Goal: Task Accomplishment & Management: Manage account settings

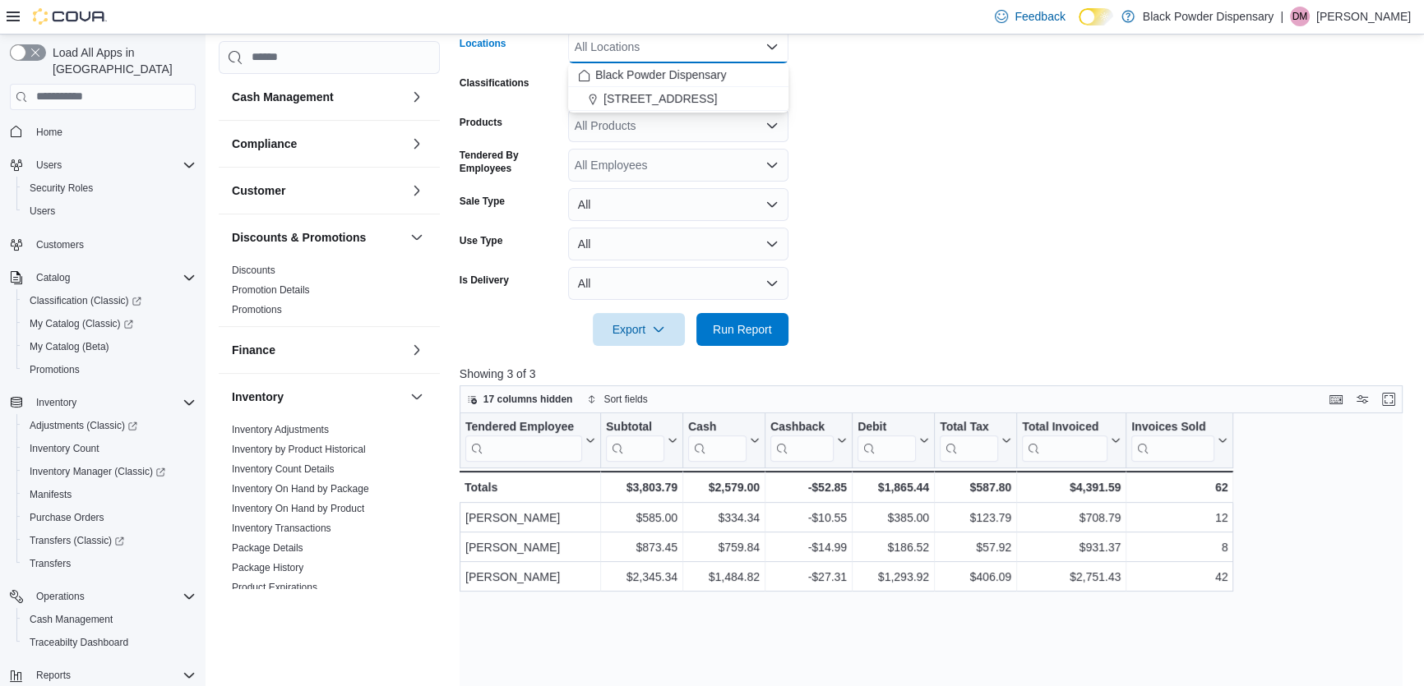
scroll to position [298, 0]
click at [980, 215] on form "Date Range Today Locations All Locations Combo box. Selected. Combo box input. …" at bounding box center [936, 158] width 953 height 375
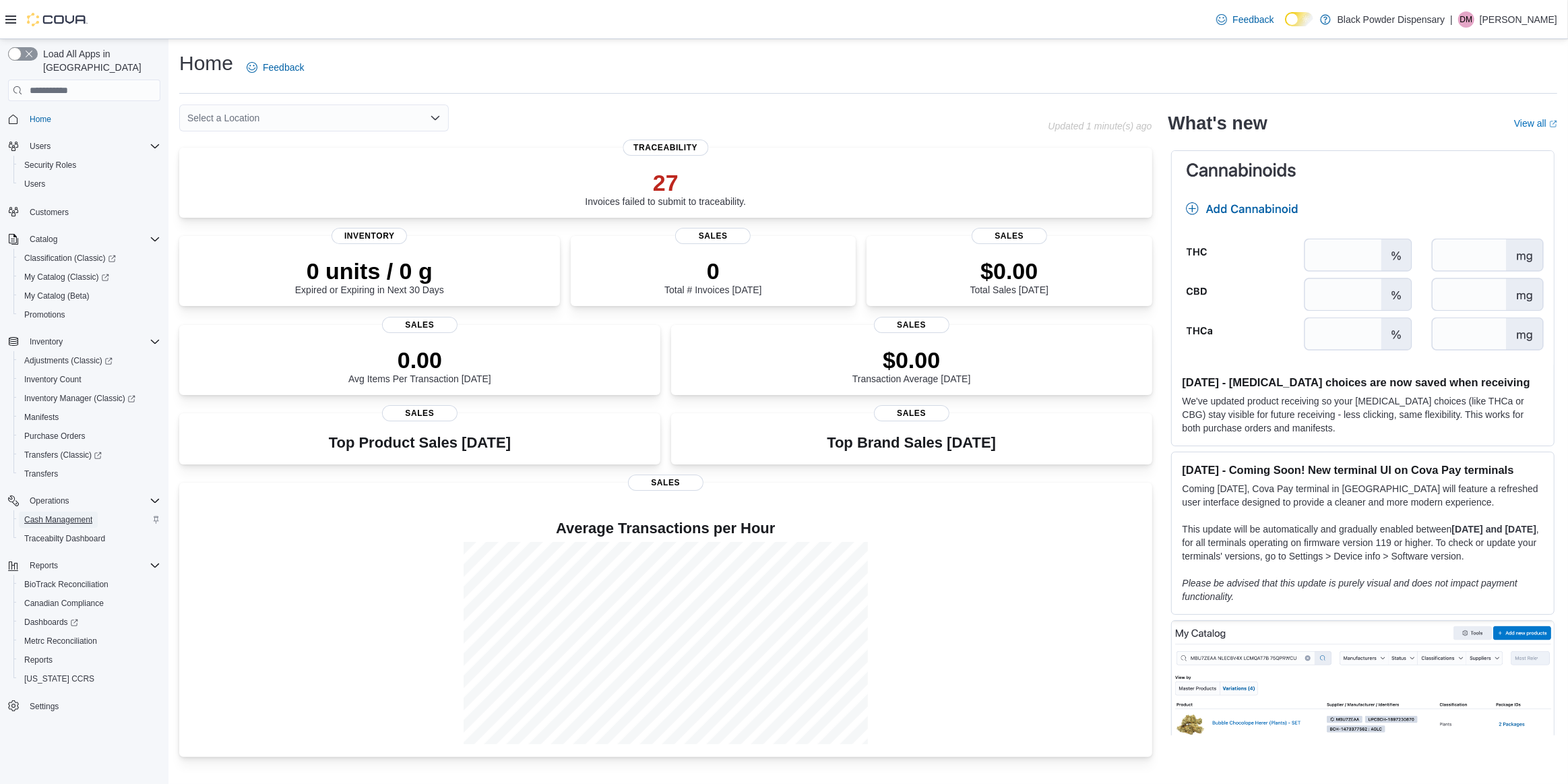
click at [70, 514] on span "Cash Management" at bounding box center [58, 519] width 68 height 11
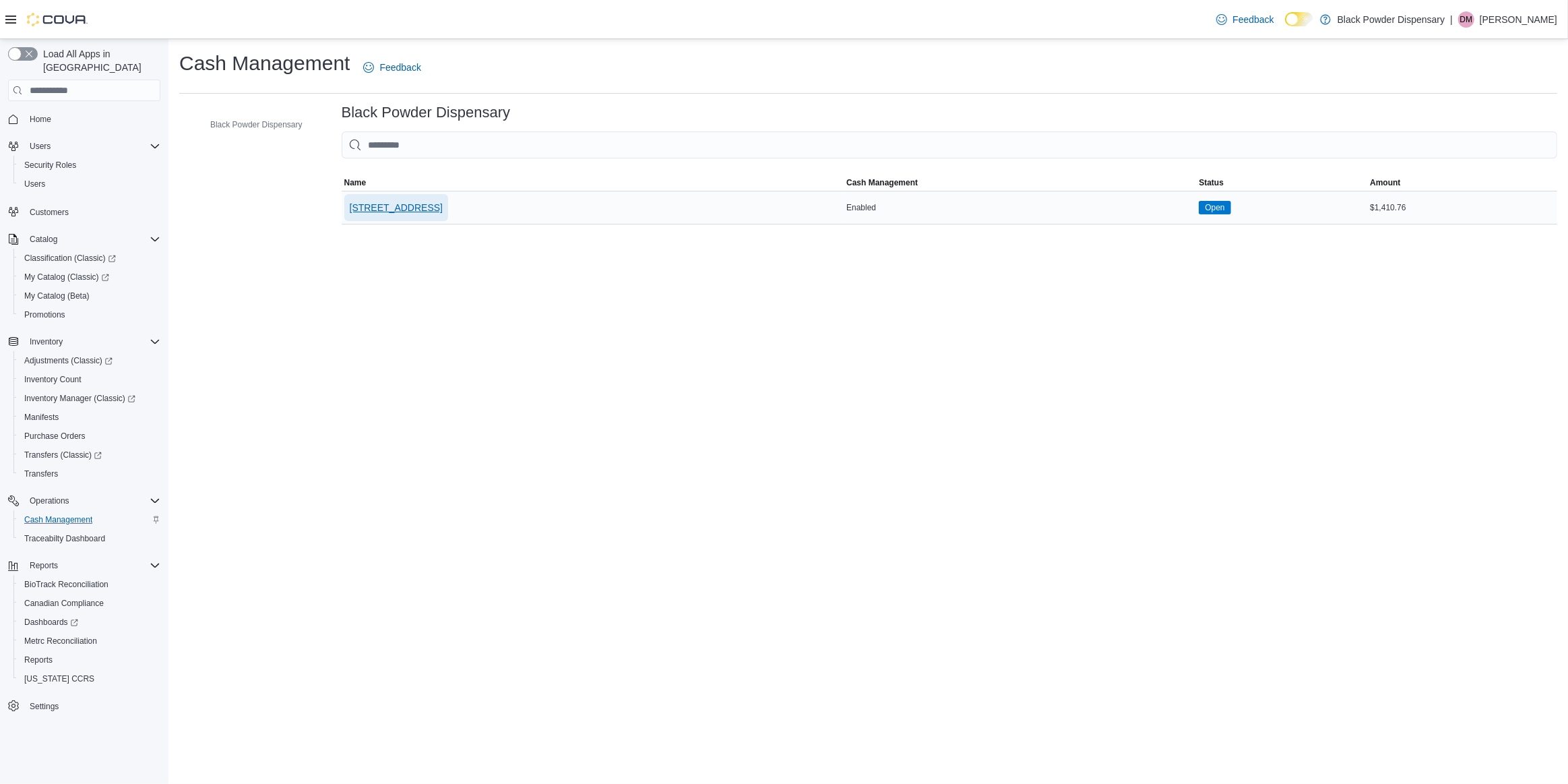
click at [354, 207] on span "2859 Cerrillos Rd" at bounding box center [396, 207] width 93 height 13
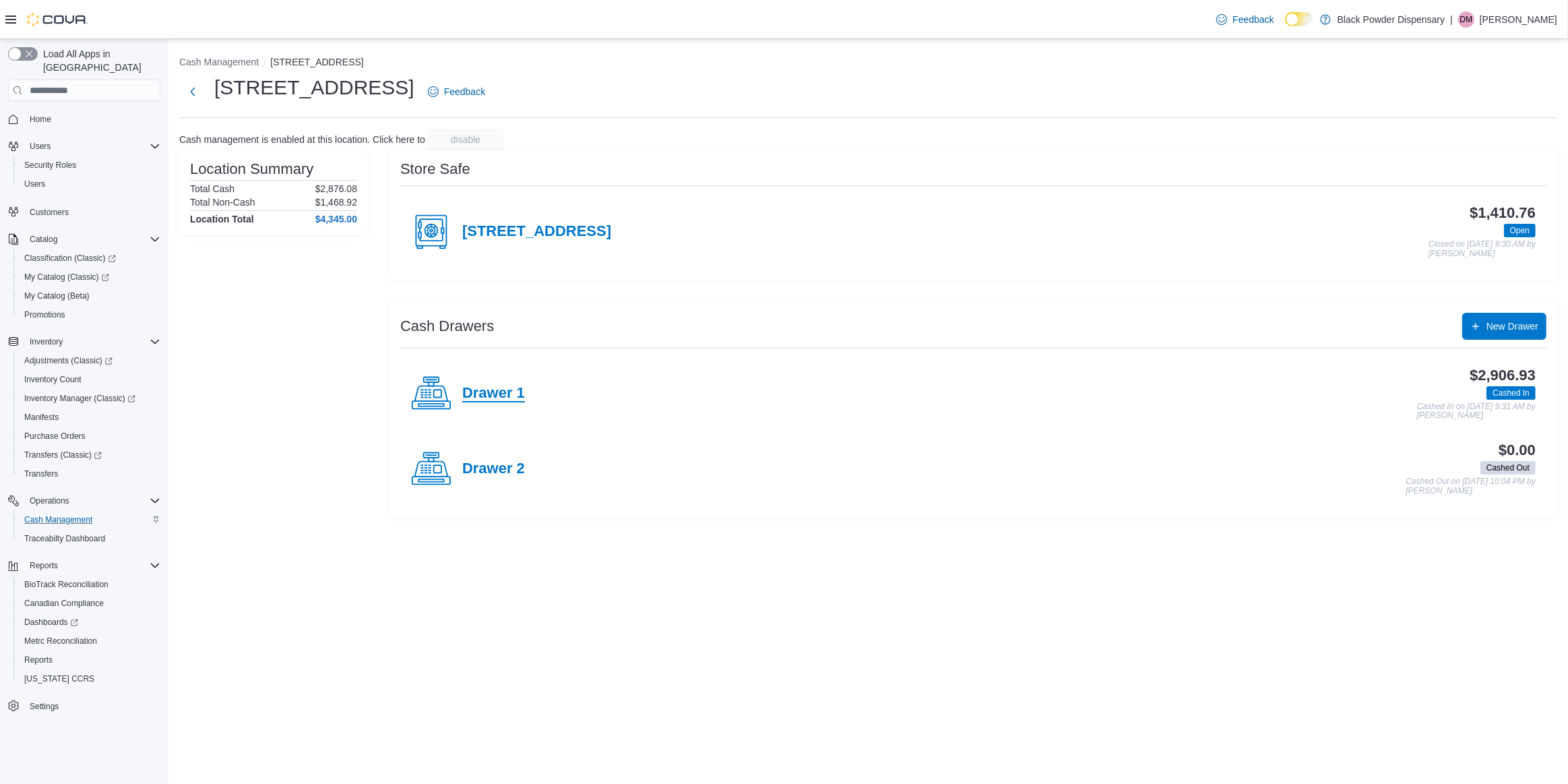
click at [479, 391] on h4 "Drawer 1" at bounding box center [493, 393] width 62 height 17
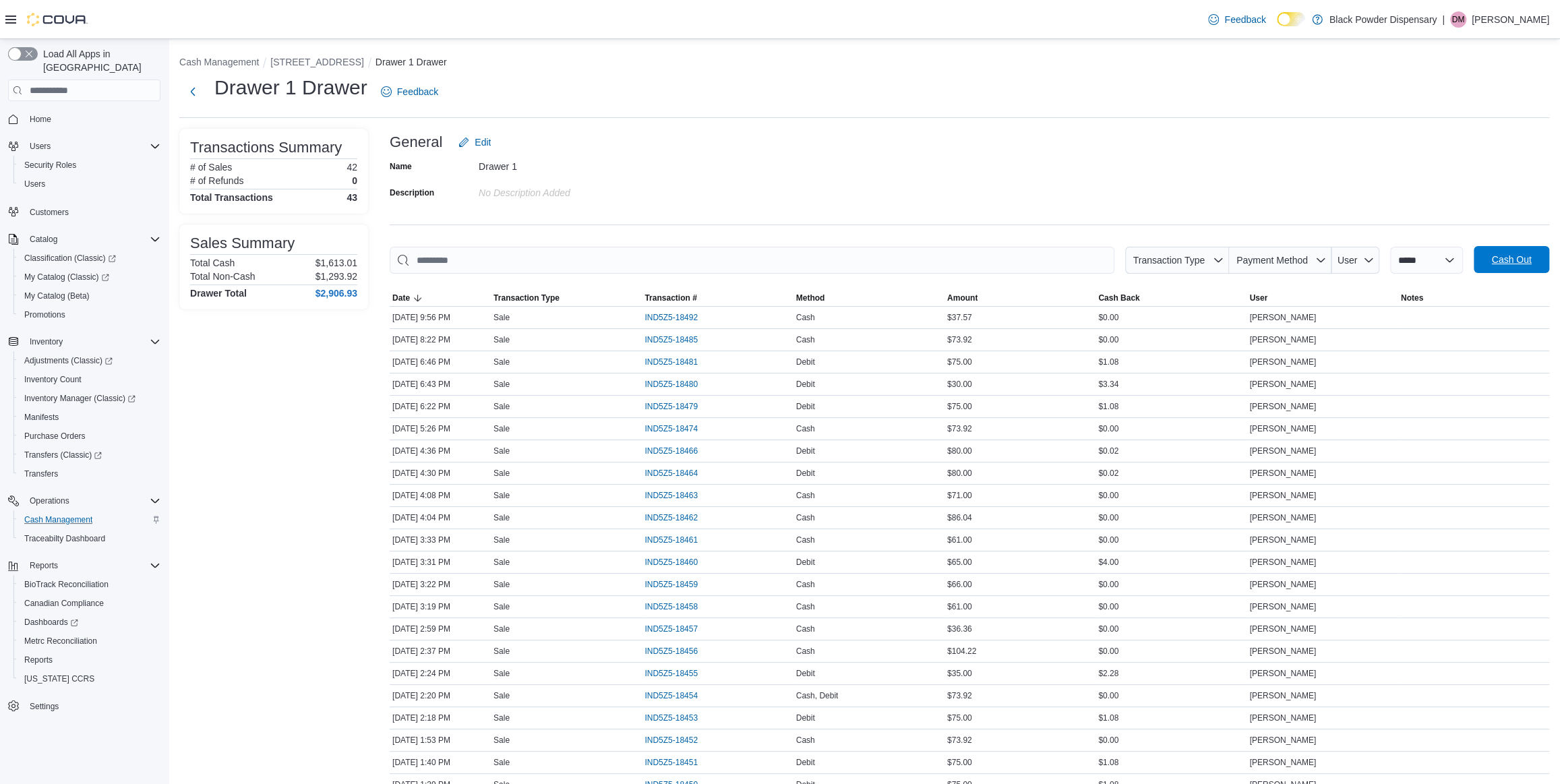
click at [1494, 263] on span "Cash Out" at bounding box center [1512, 259] width 59 height 27
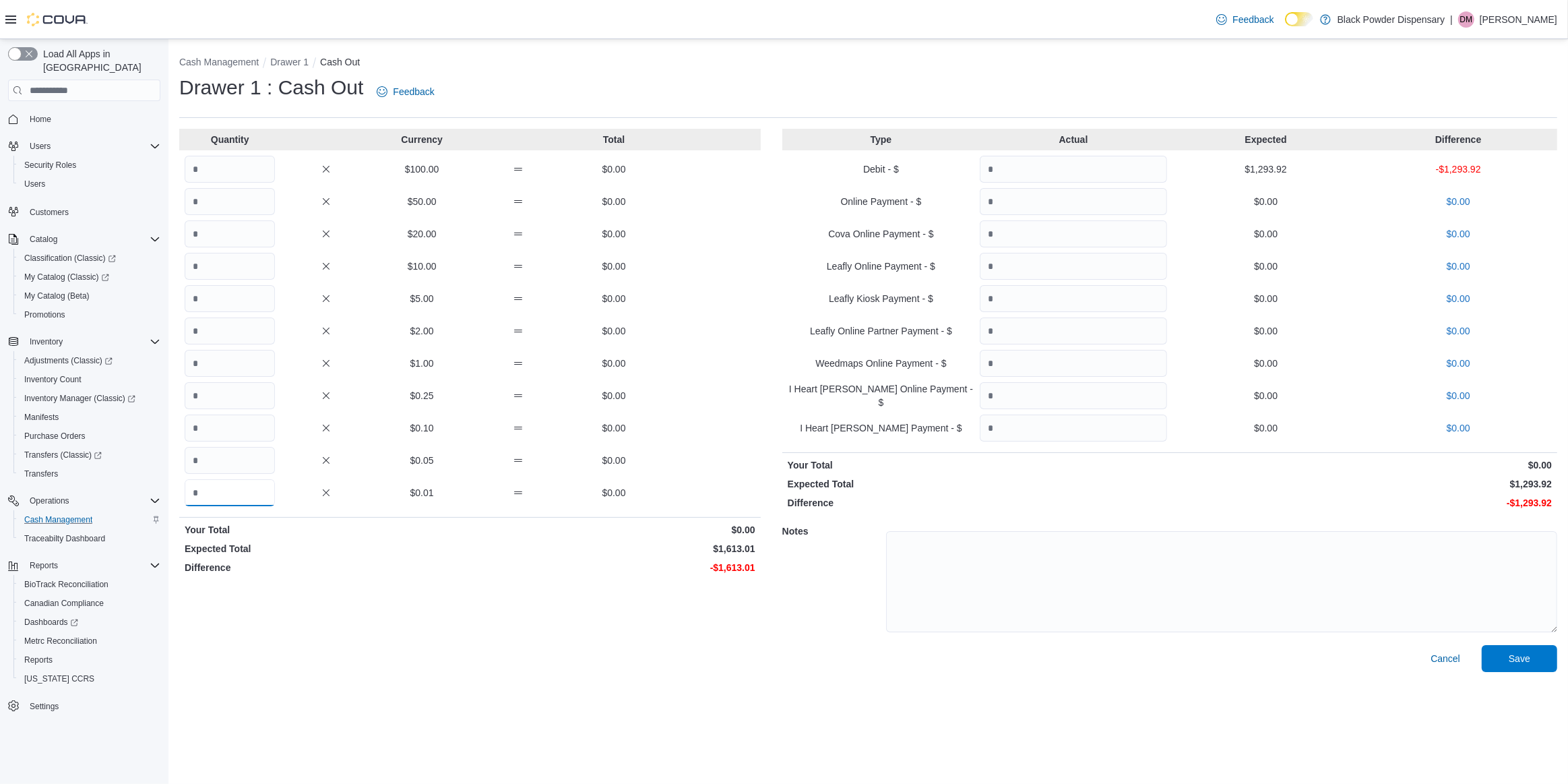
click at [211, 485] on input "Quantity" at bounding box center [230, 493] width 90 height 27
type input "******"
click at [1106, 169] on input "Quantity" at bounding box center [1073, 169] width 188 height 27
type input "*******"
click at [1507, 650] on span "Save" at bounding box center [1520, 658] width 59 height 27
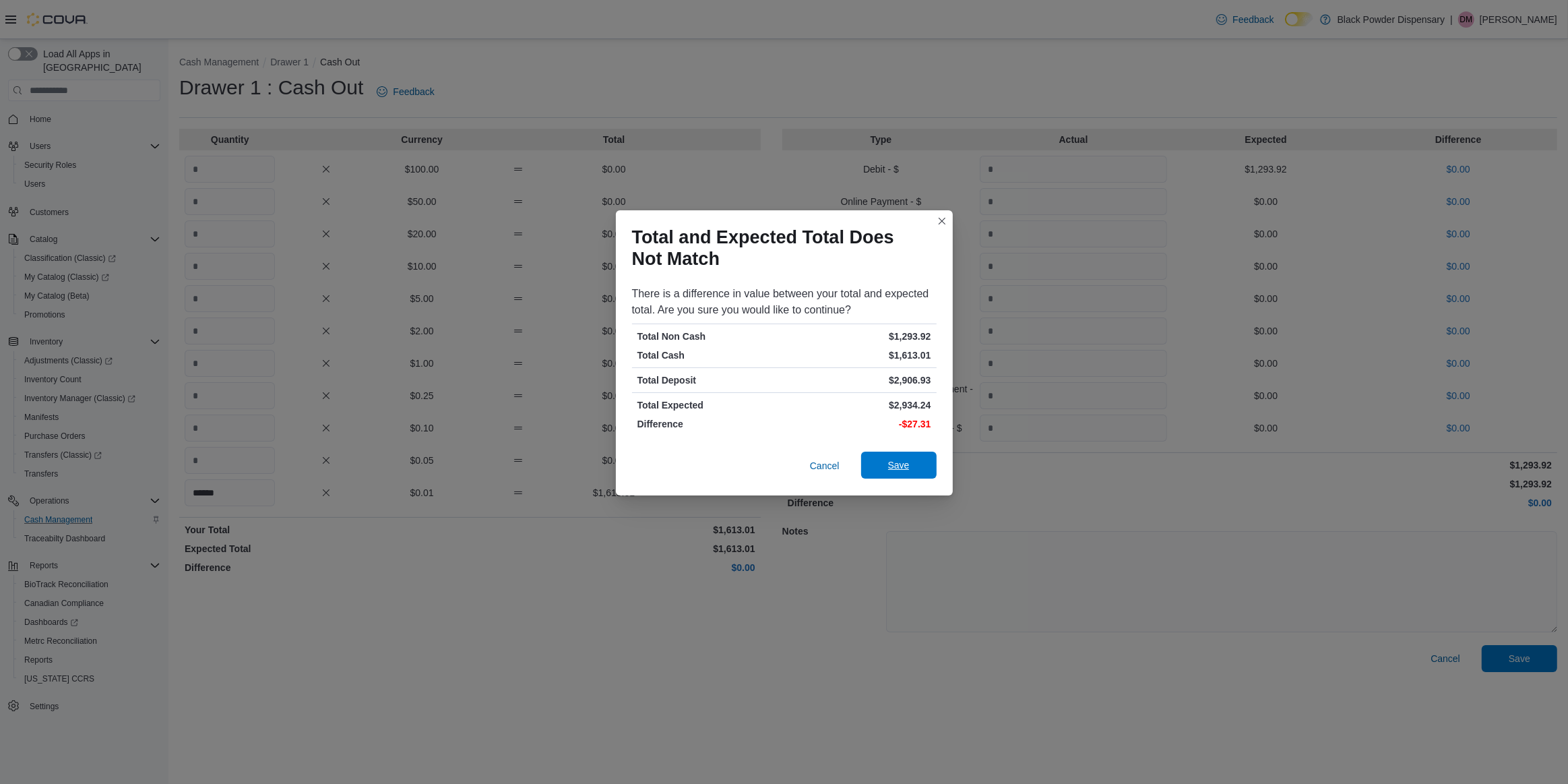
click at [882, 463] on span "Save" at bounding box center [899, 465] width 59 height 27
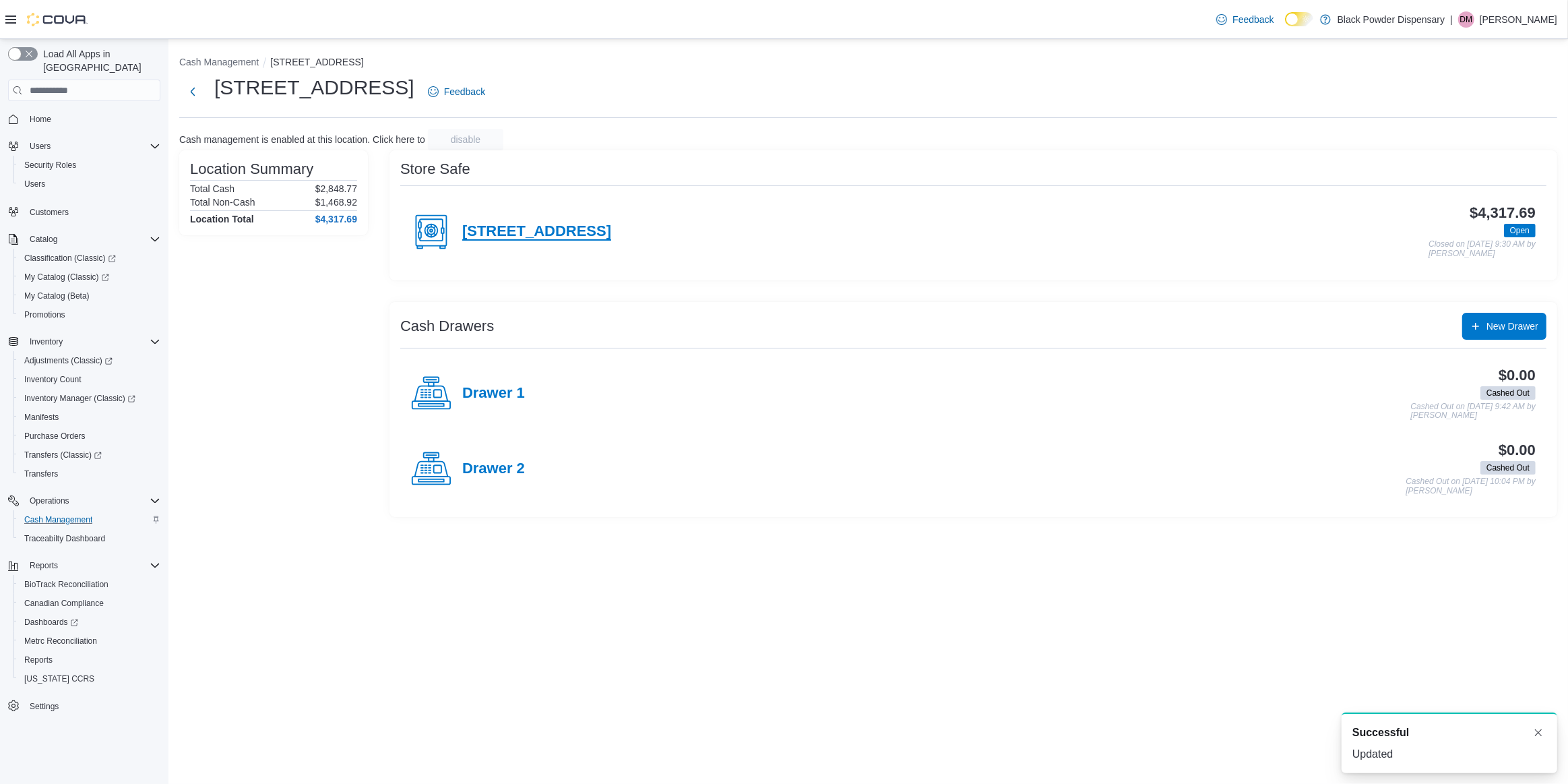
click at [532, 230] on h4 "[STREET_ADDRESS]" at bounding box center [537, 231] width 149 height 17
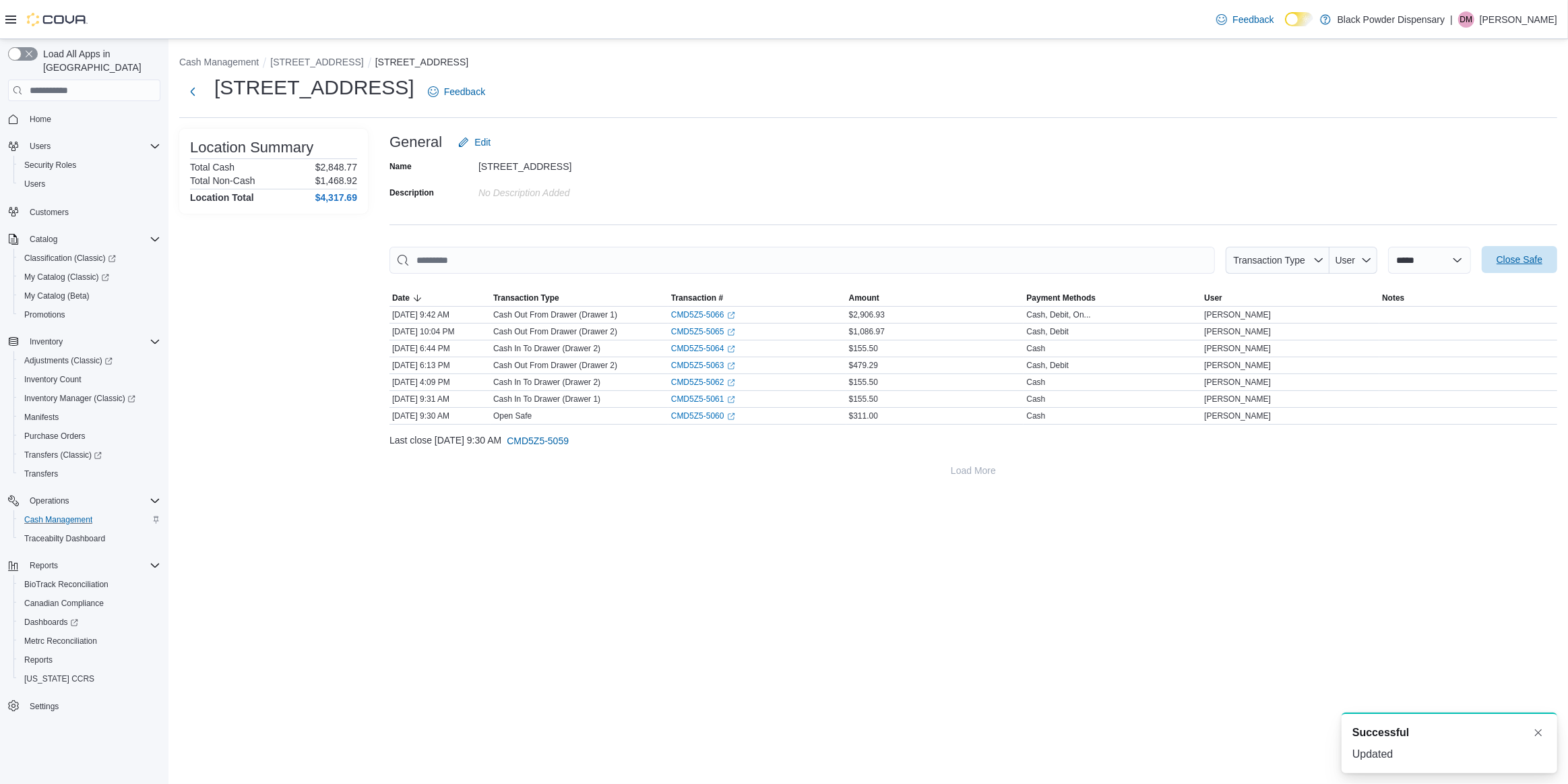
click at [1514, 253] on span "Close Safe" at bounding box center [1520, 259] width 59 height 27
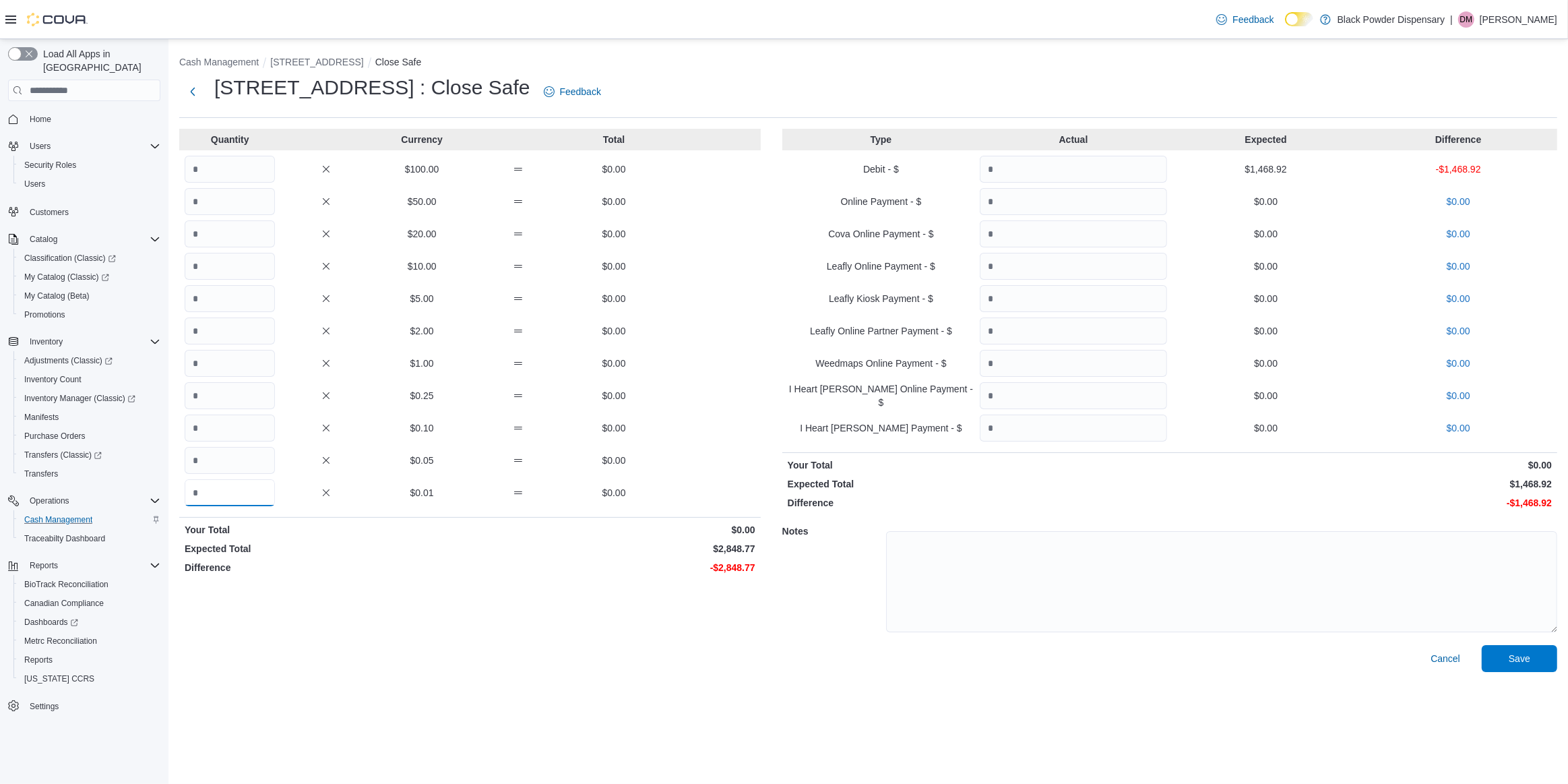
click at [207, 493] on input "Quantity" at bounding box center [230, 493] width 90 height 27
type input "******"
click at [1014, 170] on input "Quantity" at bounding box center [1073, 169] width 188 height 27
type input "*******"
click at [1521, 658] on span "Save" at bounding box center [1520, 658] width 21 height 13
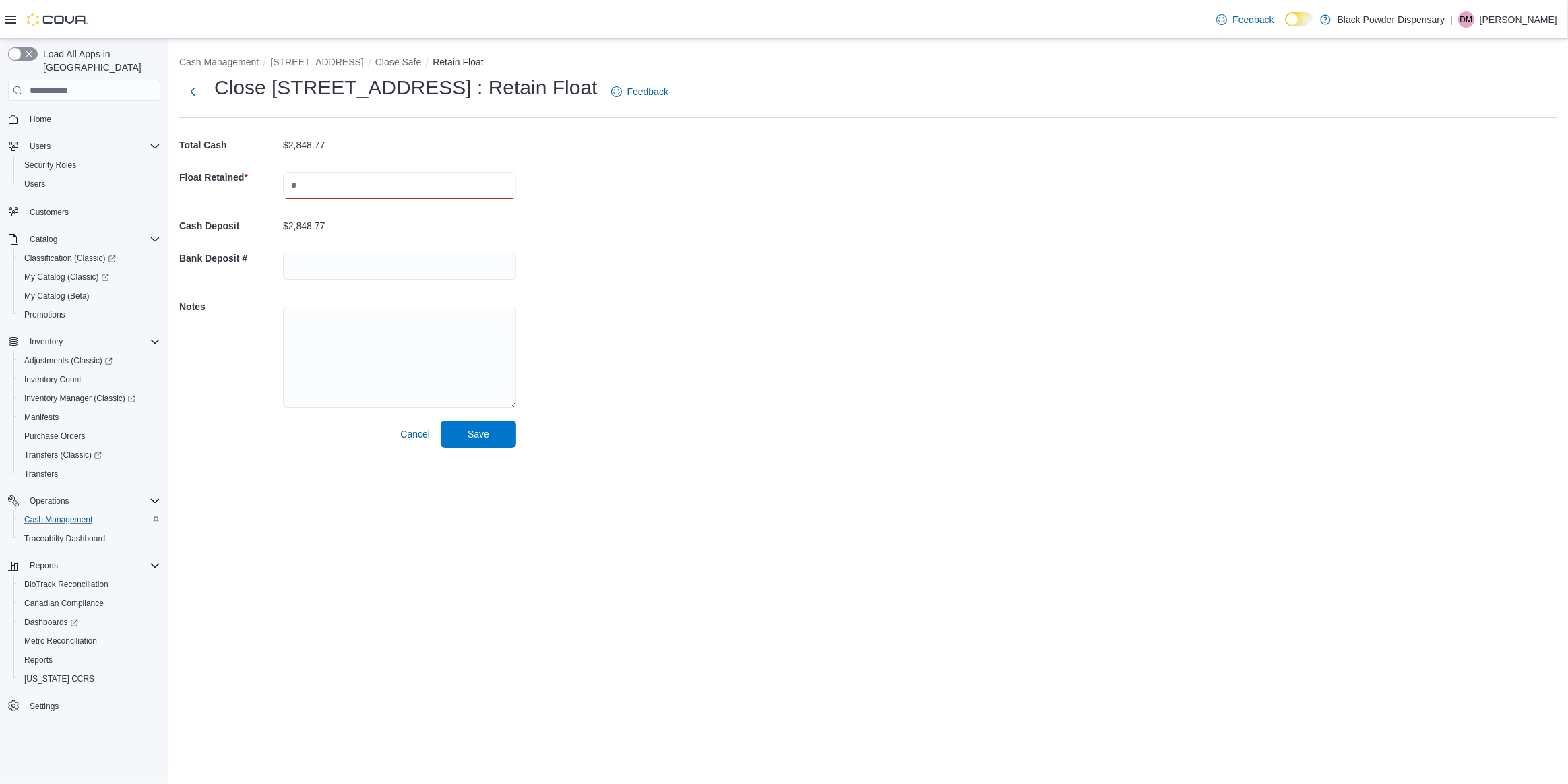
click at [342, 182] on input "text" at bounding box center [399, 185] width 233 height 27
type input "***"
click at [482, 441] on span "Save" at bounding box center [479, 433] width 59 height 27
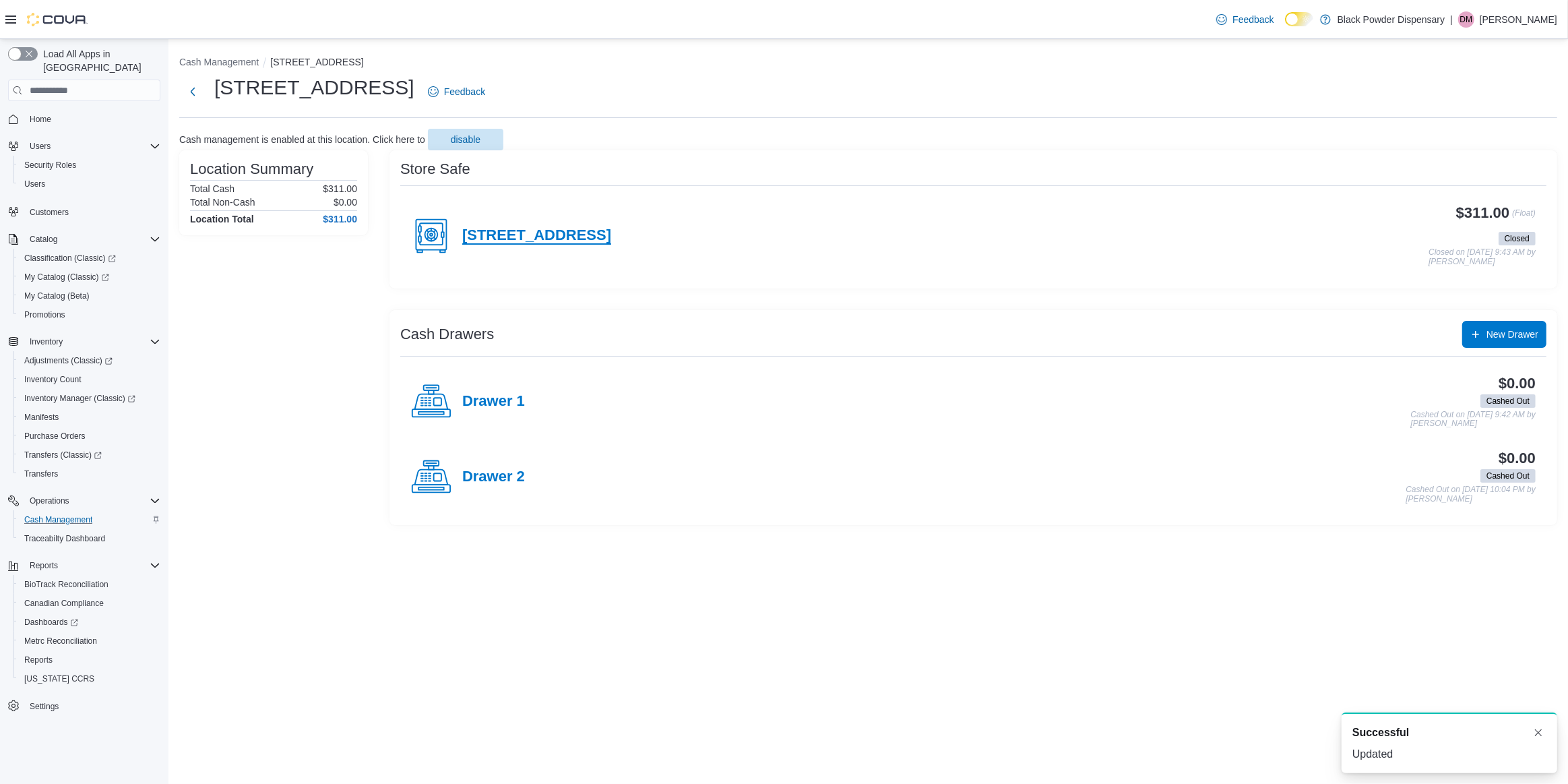
click at [501, 230] on h4 "[STREET_ADDRESS]" at bounding box center [537, 235] width 149 height 17
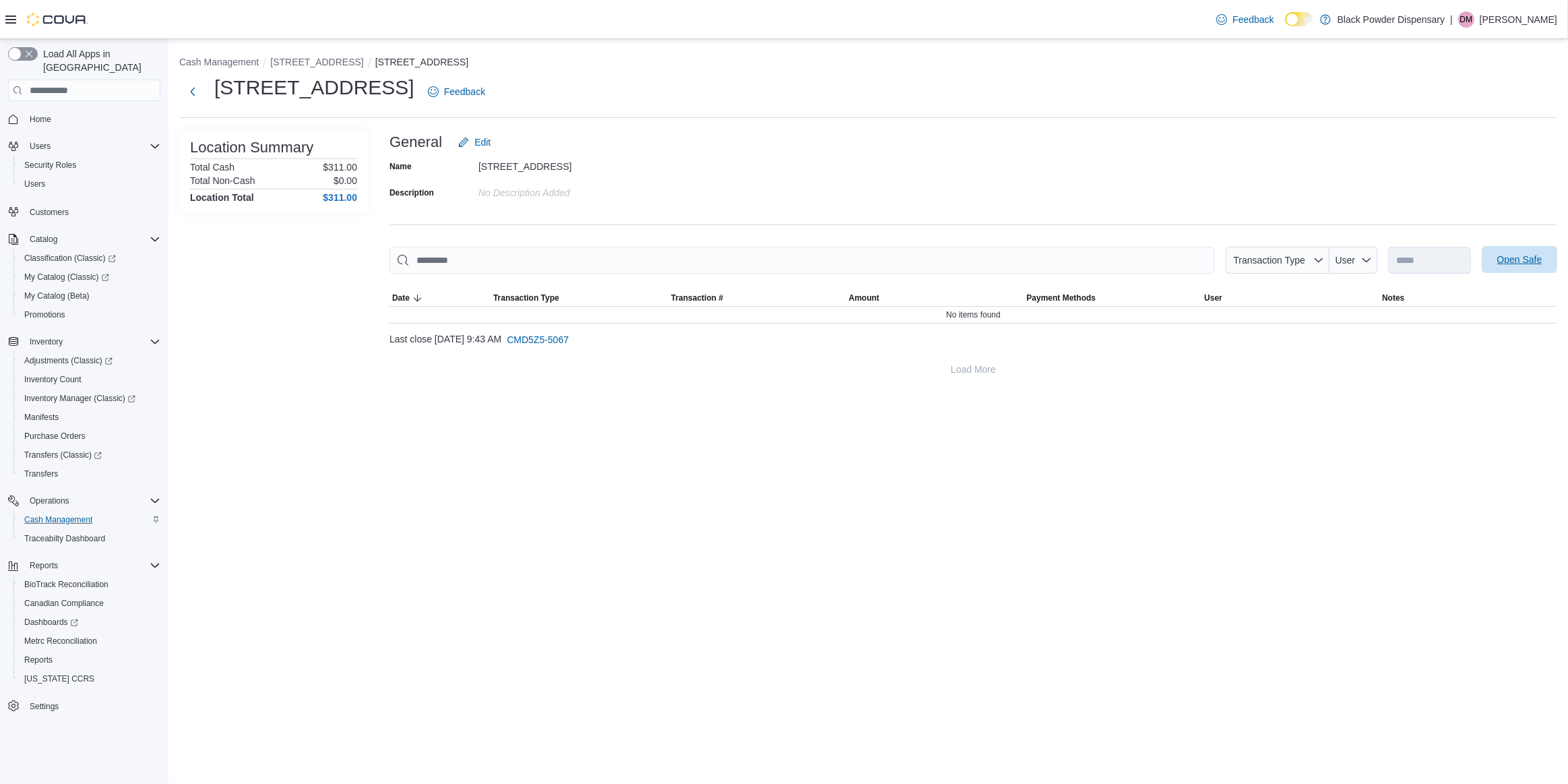
click at [1514, 265] on span "Open Safe" at bounding box center [1520, 259] width 45 height 13
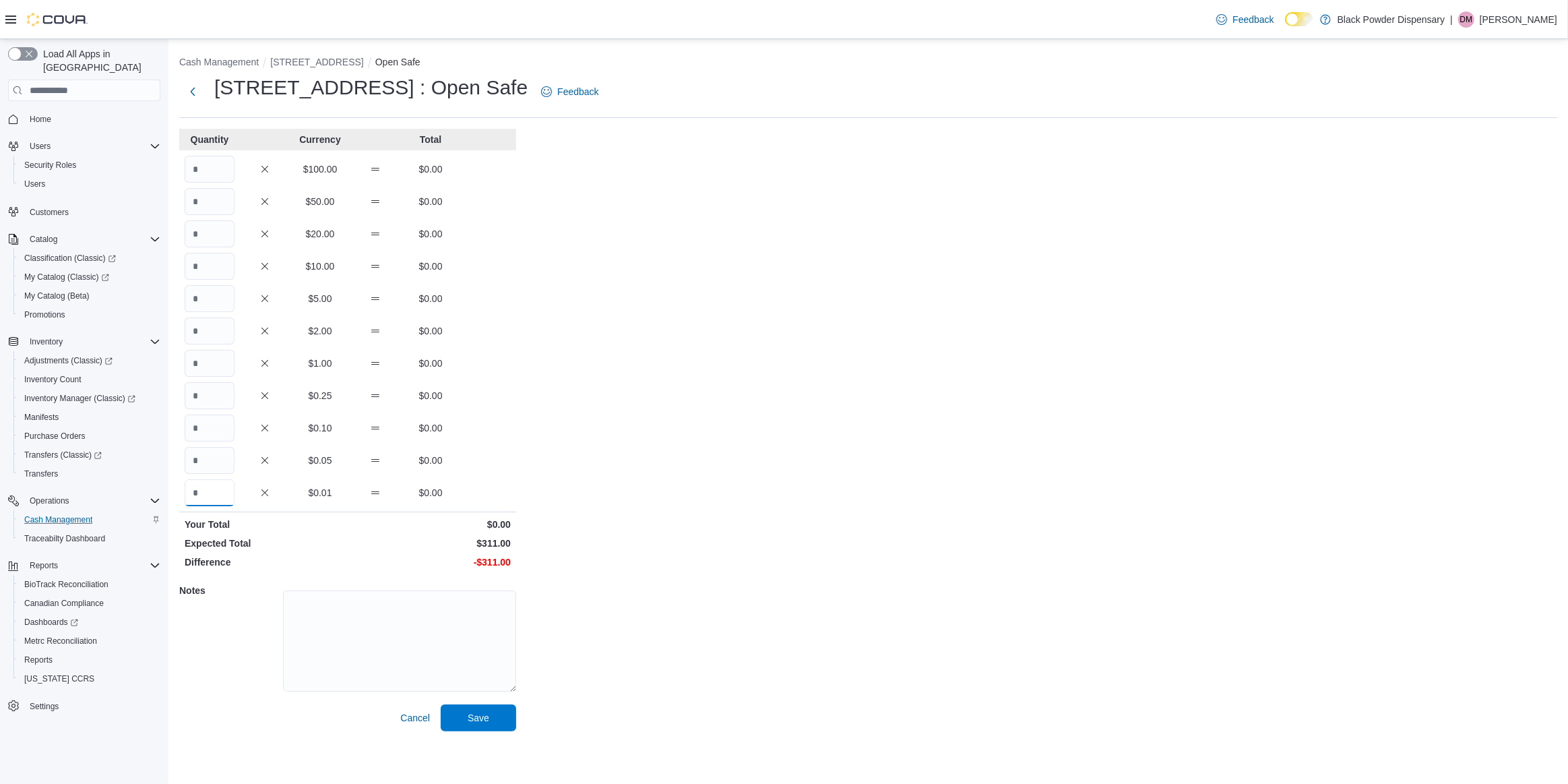
click at [210, 491] on input "Quantity" at bounding box center [209, 493] width 50 height 27
type input "*****"
click at [506, 717] on span "Save" at bounding box center [479, 717] width 59 height 27
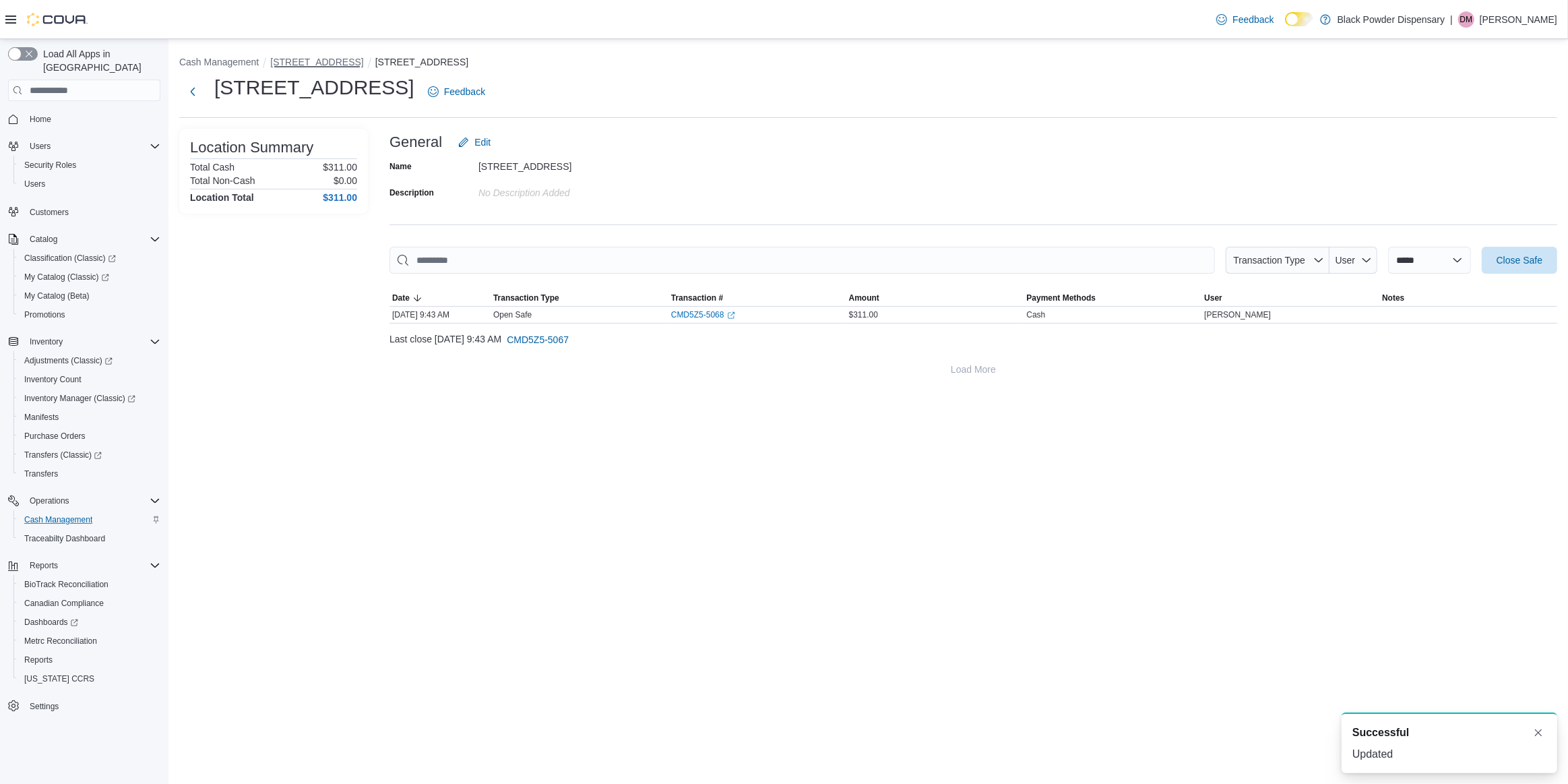
click at [316, 60] on button "[STREET_ADDRESS]" at bounding box center [316, 62] width 93 height 11
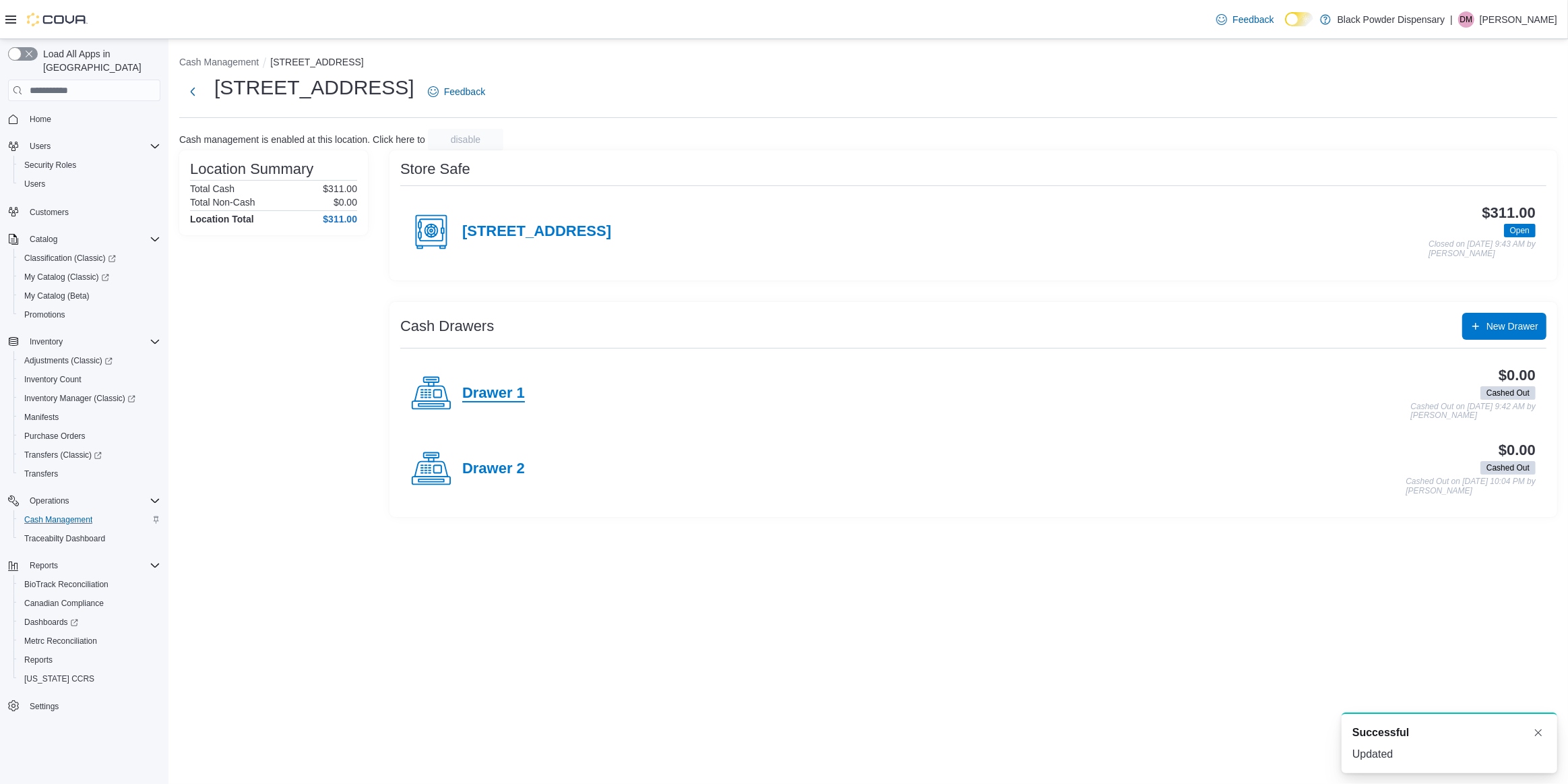
click at [471, 396] on h4 "Drawer 1" at bounding box center [493, 393] width 62 height 17
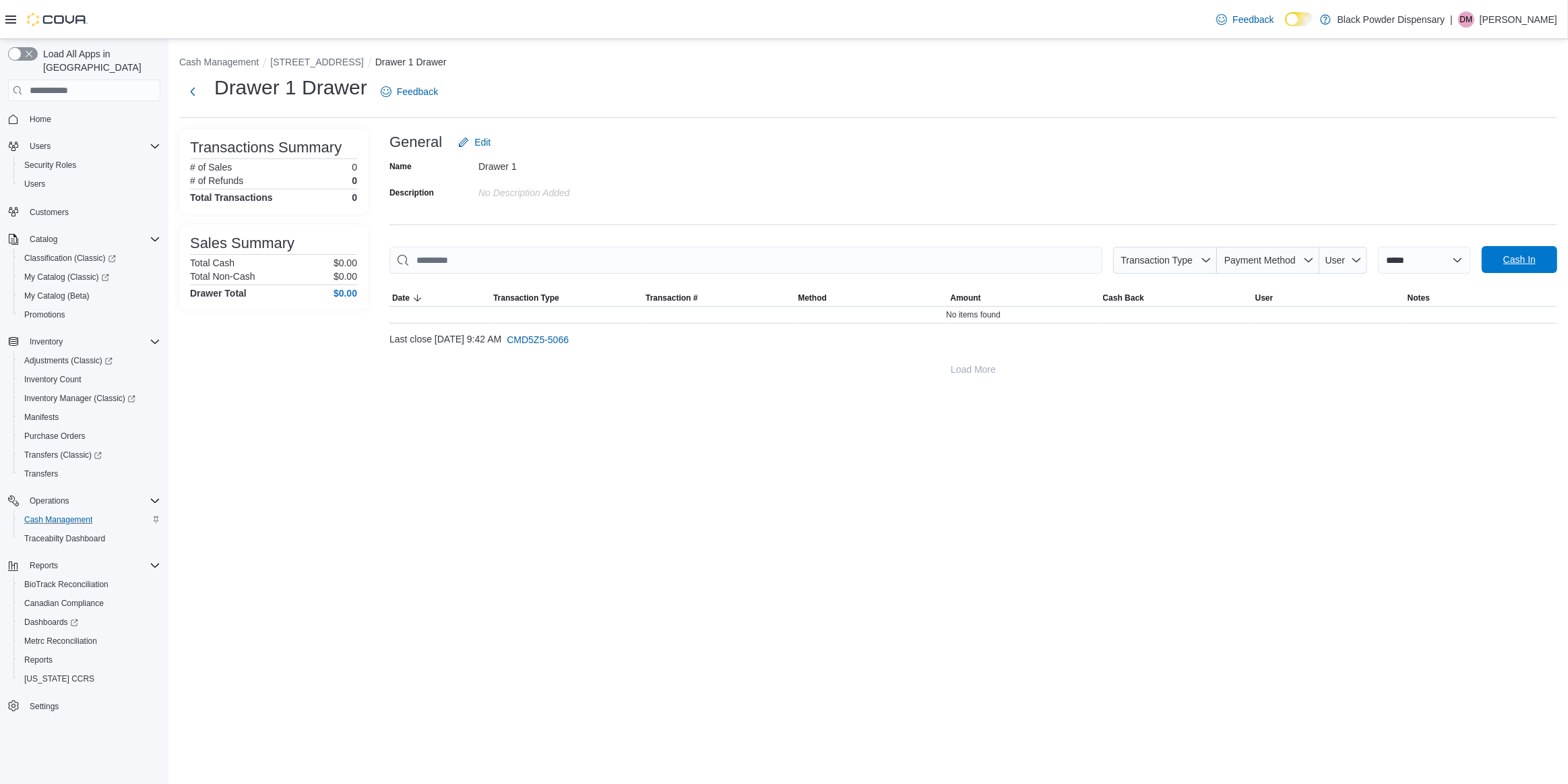
click at [1536, 266] on span "Cash In" at bounding box center [1520, 259] width 59 height 27
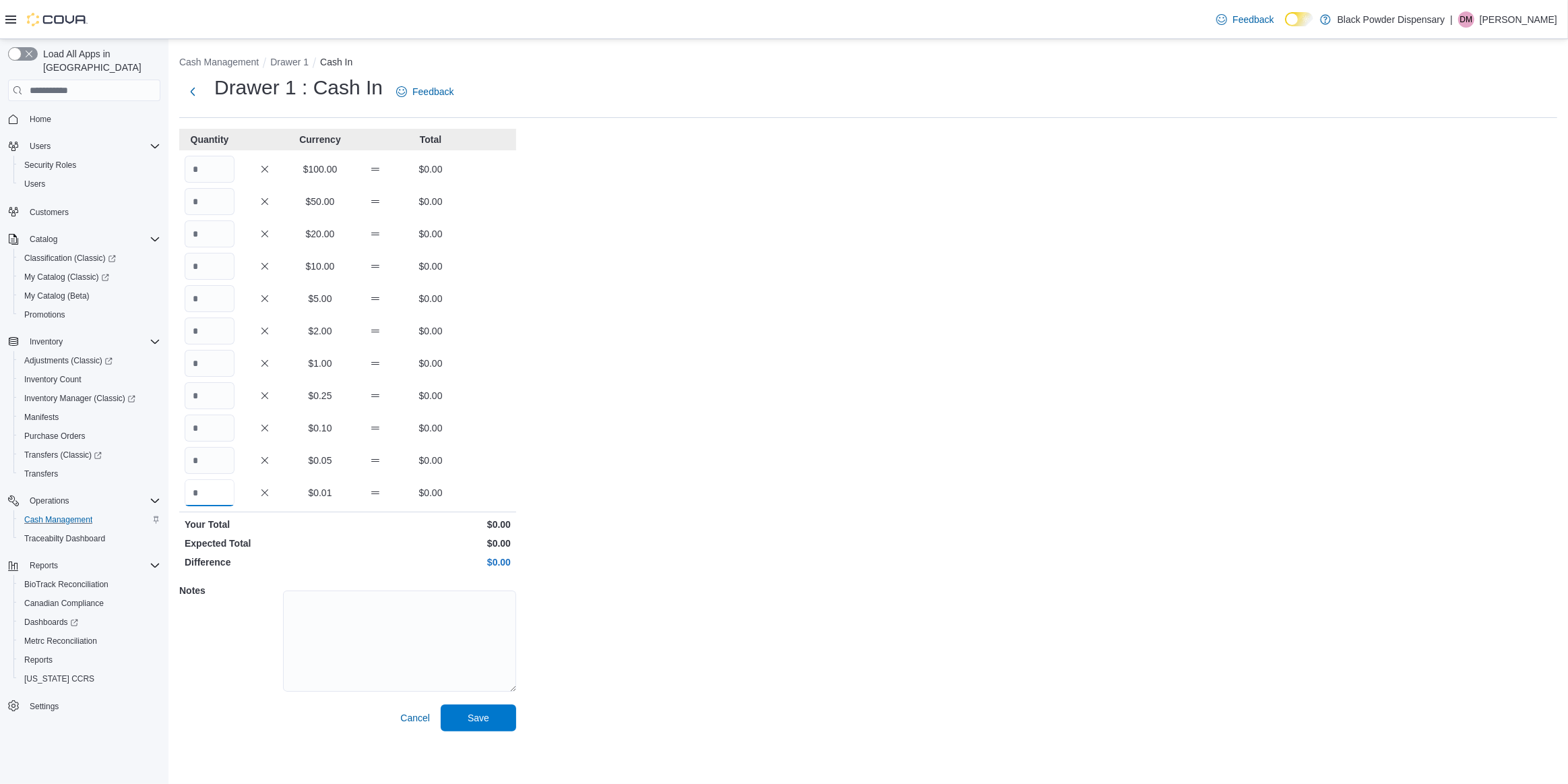
click at [219, 494] on input "Quantity" at bounding box center [209, 493] width 50 height 27
type input "*****"
click at [441, 704] on button "Save" at bounding box center [479, 718] width 75 height 27
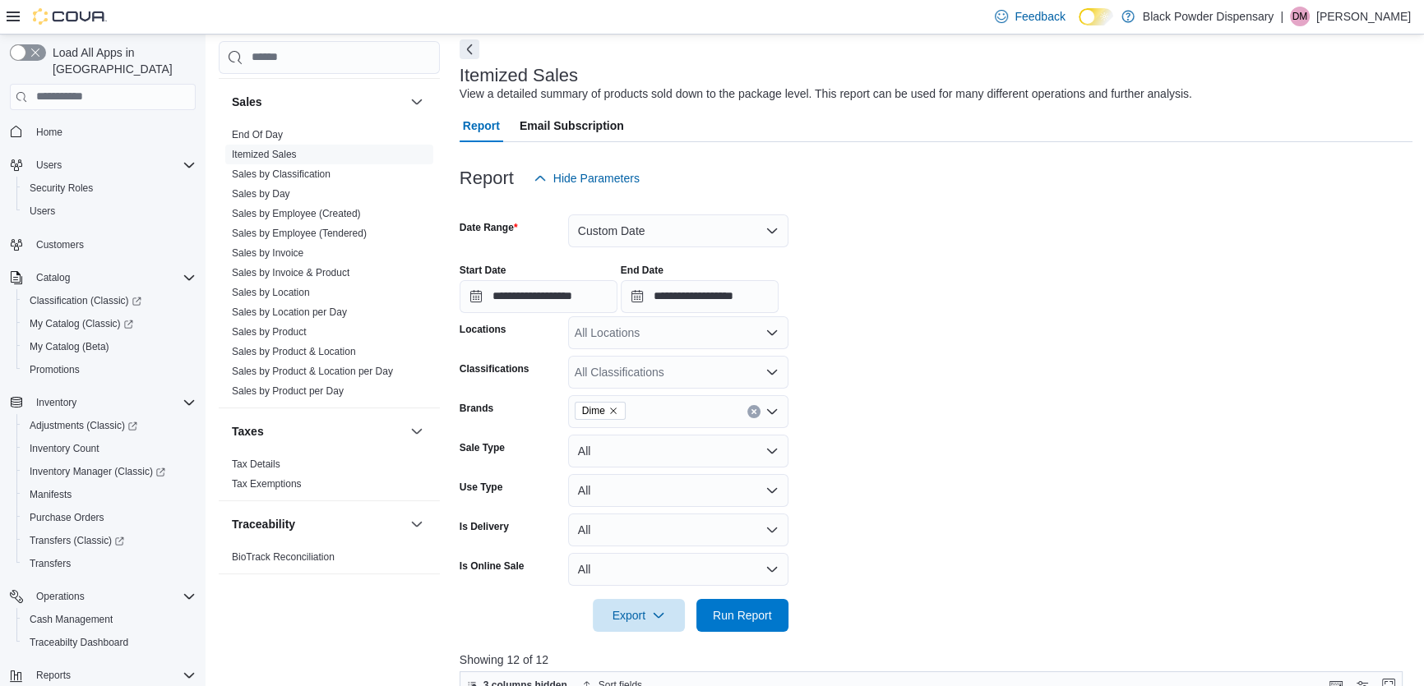
scroll to position [74, 0]
click at [679, 227] on button "Custom Date" at bounding box center [678, 231] width 220 height 33
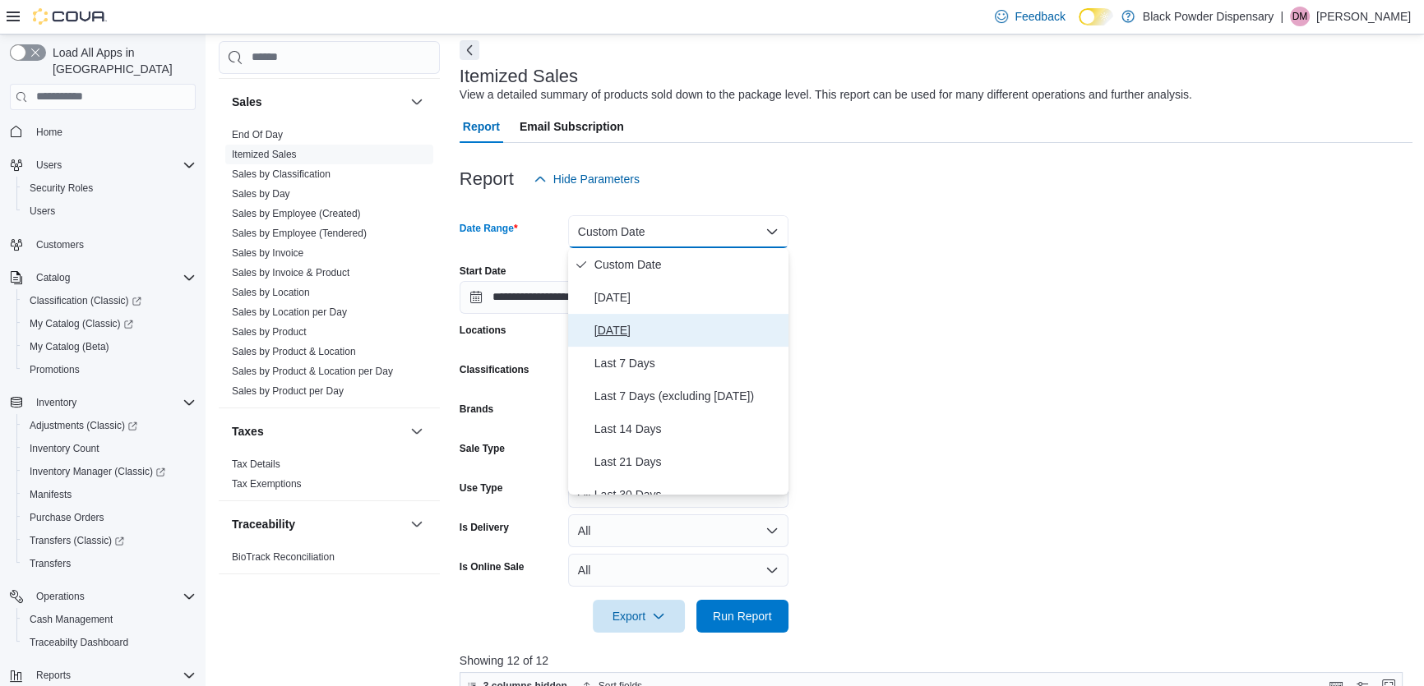
click at [617, 321] on span "[DATE]" at bounding box center [687, 331] width 187 height 20
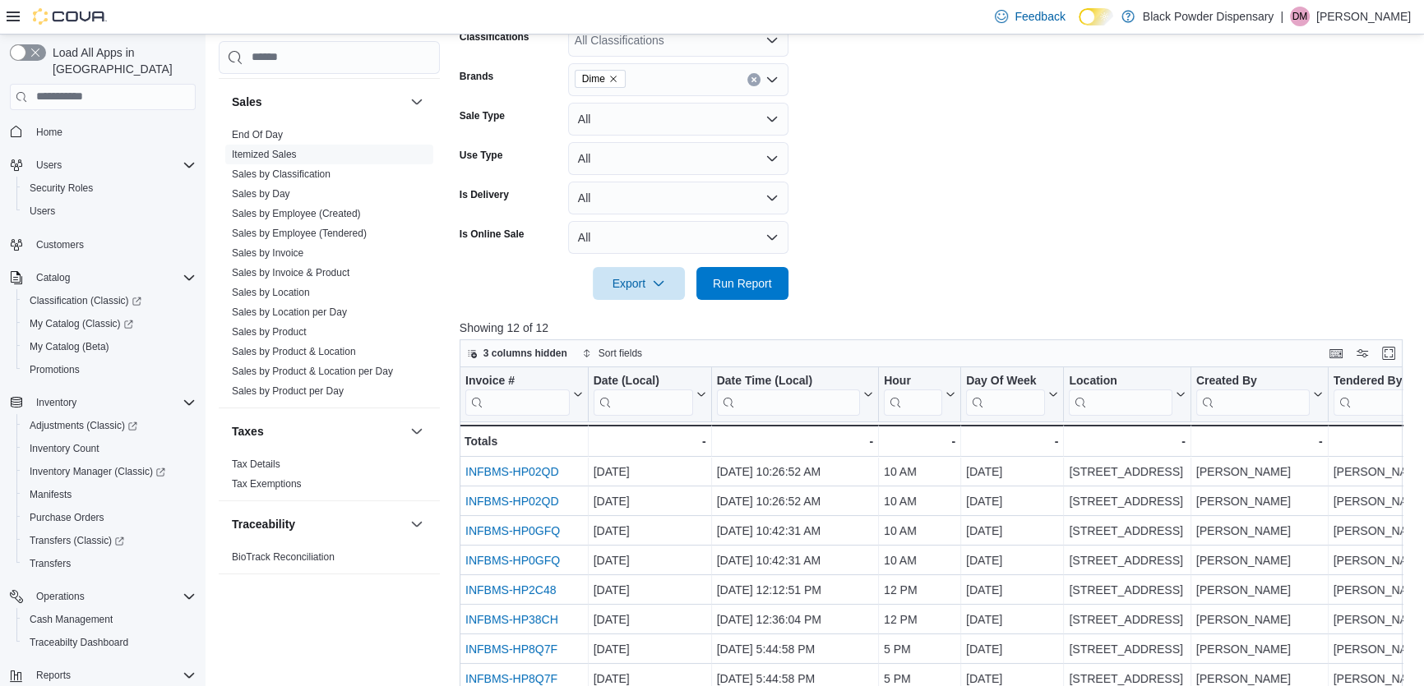
scroll to position [448, 0]
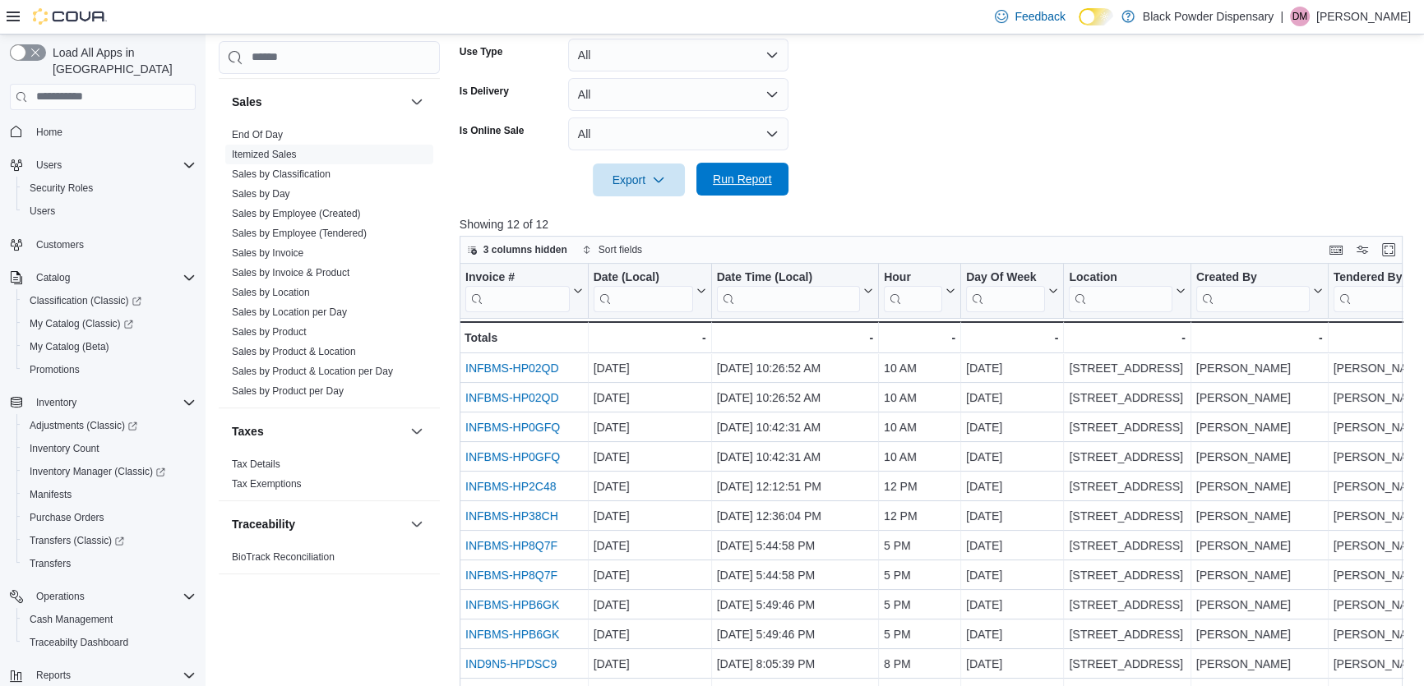
click at [728, 167] on span "Run Report" at bounding box center [742, 179] width 72 height 33
click at [642, 173] on span "Export" at bounding box center [639, 179] width 72 height 33
click at [636, 201] on button "Export to Excel" at bounding box center [641, 212] width 94 height 33
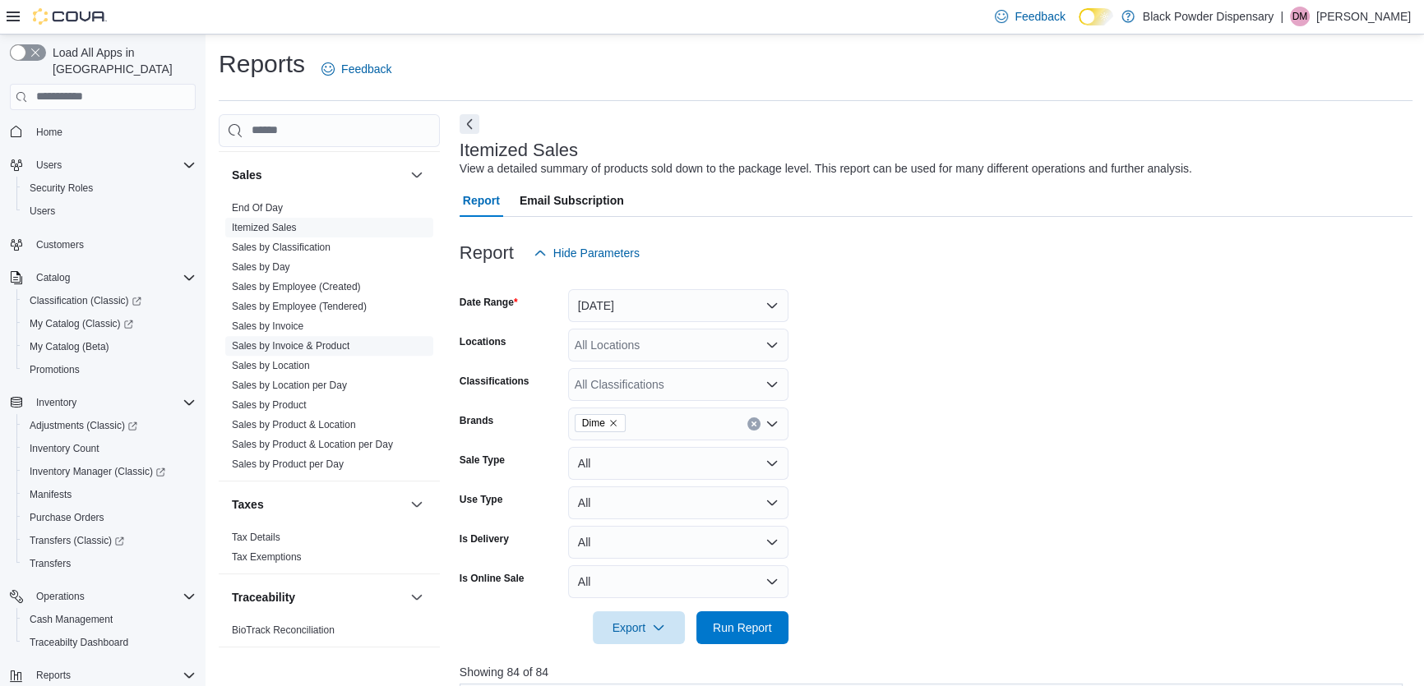
click at [309, 346] on link "Sales by Invoice & Product" at bounding box center [291, 346] width 118 height 12
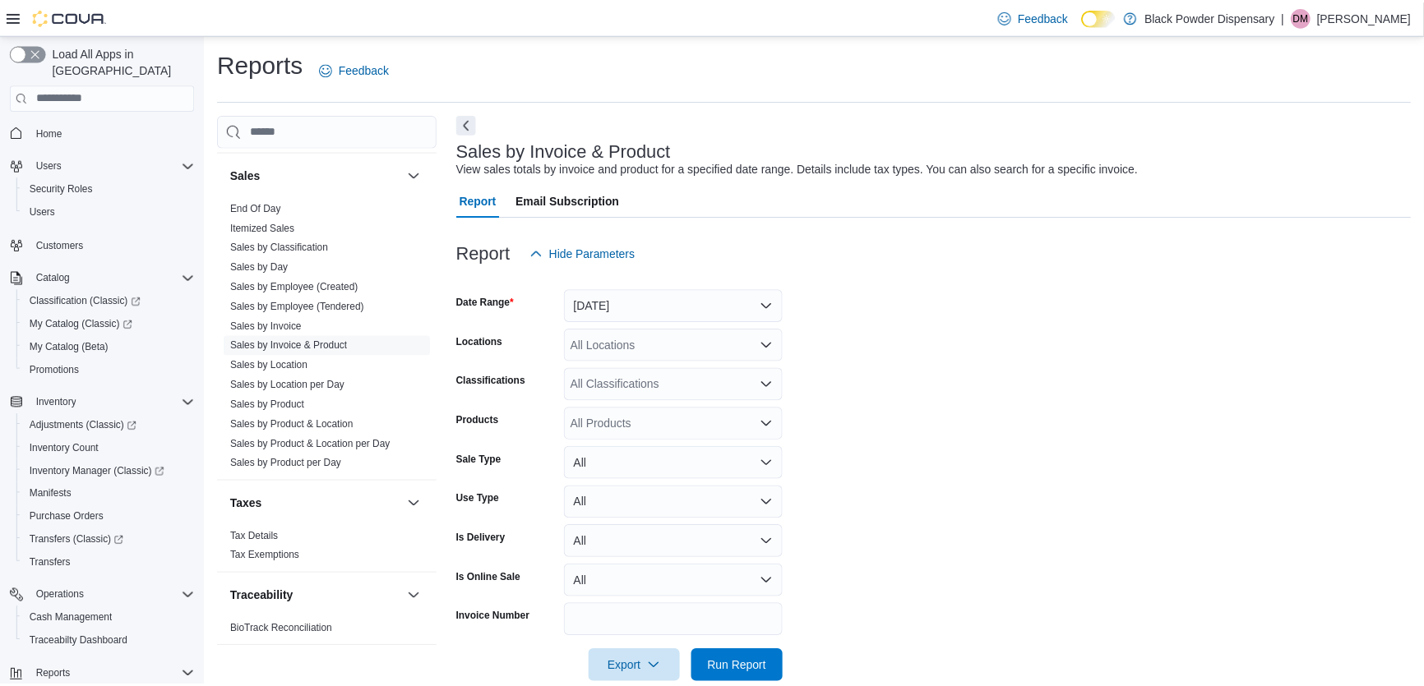
scroll to position [30, 0]
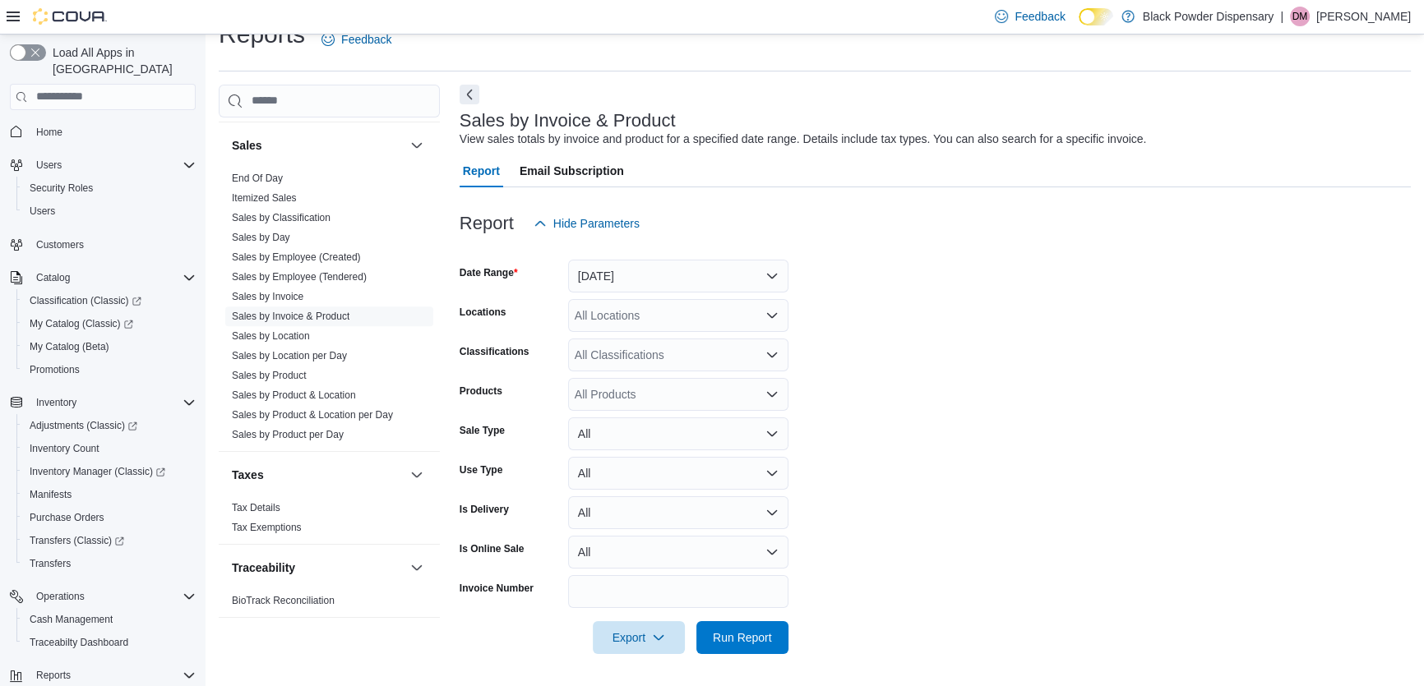
click at [612, 404] on div "All Products" at bounding box center [678, 394] width 220 height 33
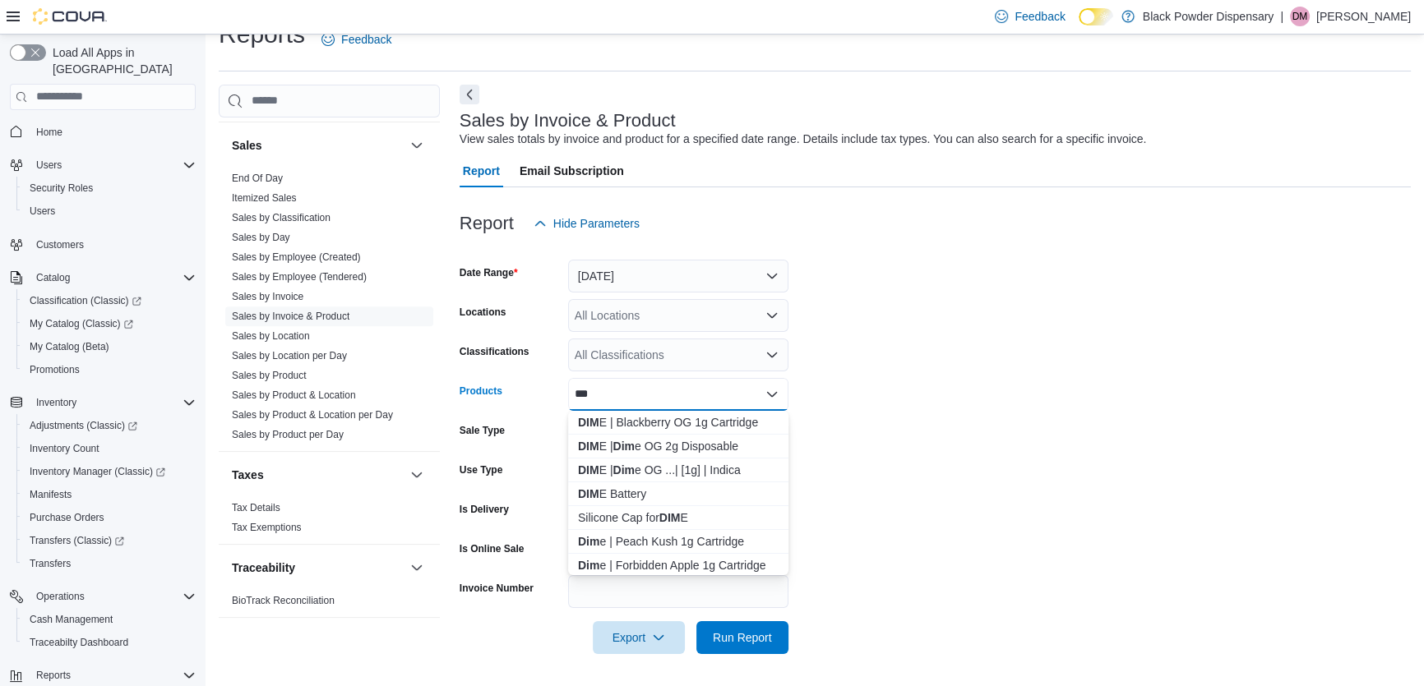
click at [1135, 436] on form "Date Range [DATE] Locations All Locations Classifications All Classifications P…" at bounding box center [935, 447] width 951 height 414
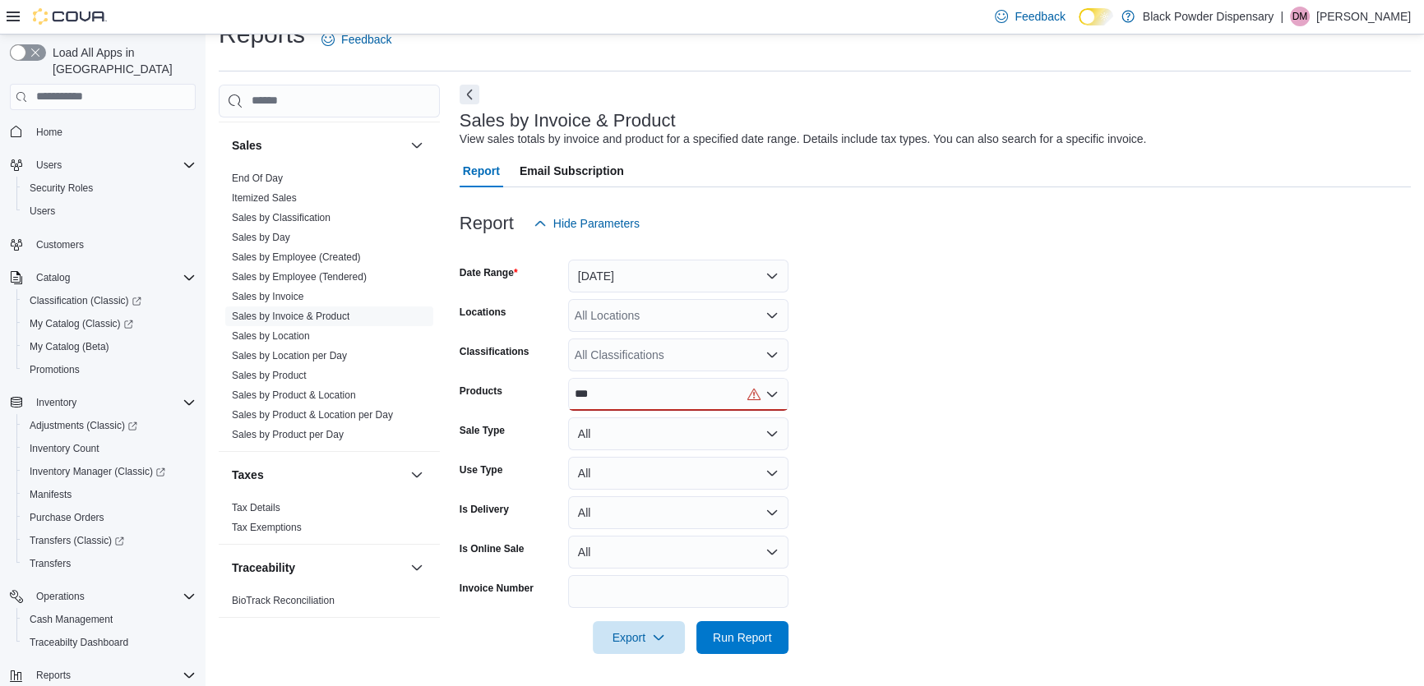
click at [633, 389] on div "***" at bounding box center [678, 394] width 220 height 33
type input "*"
click at [290, 370] on link "Sales by Product" at bounding box center [269, 376] width 75 height 12
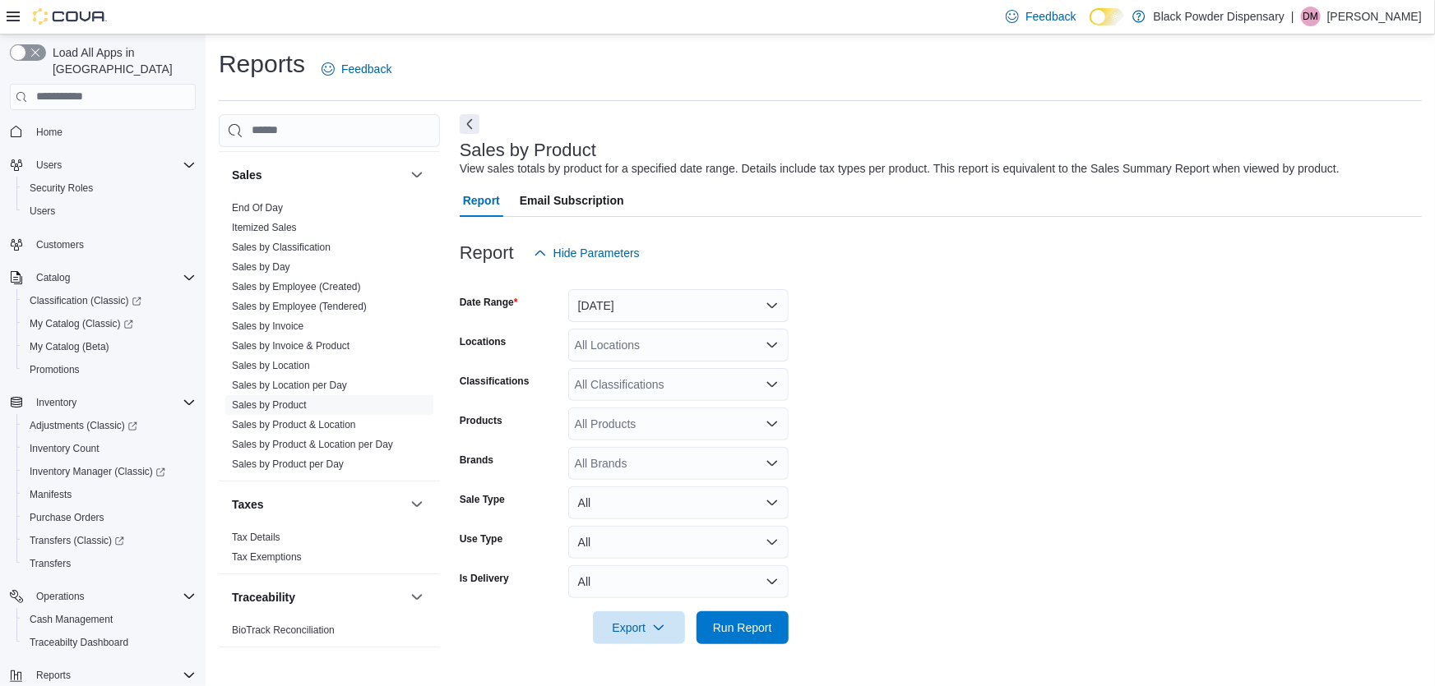
click at [612, 464] on div "All Brands" at bounding box center [678, 463] width 220 height 33
type input "****"
click at [615, 481] on button "Dime" at bounding box center [678, 492] width 220 height 24
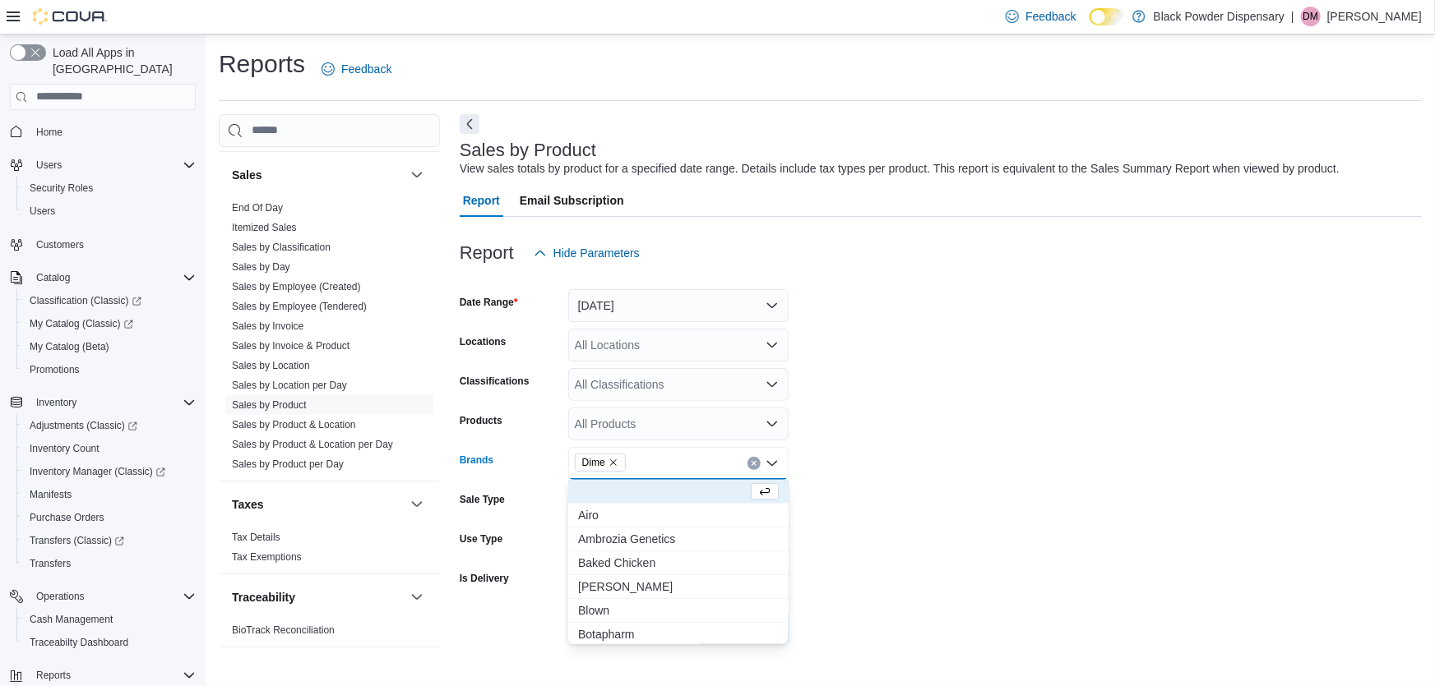
click at [1038, 561] on form "Date Range [DATE] Locations All Locations Classifications All Classifications P…" at bounding box center [941, 457] width 962 height 375
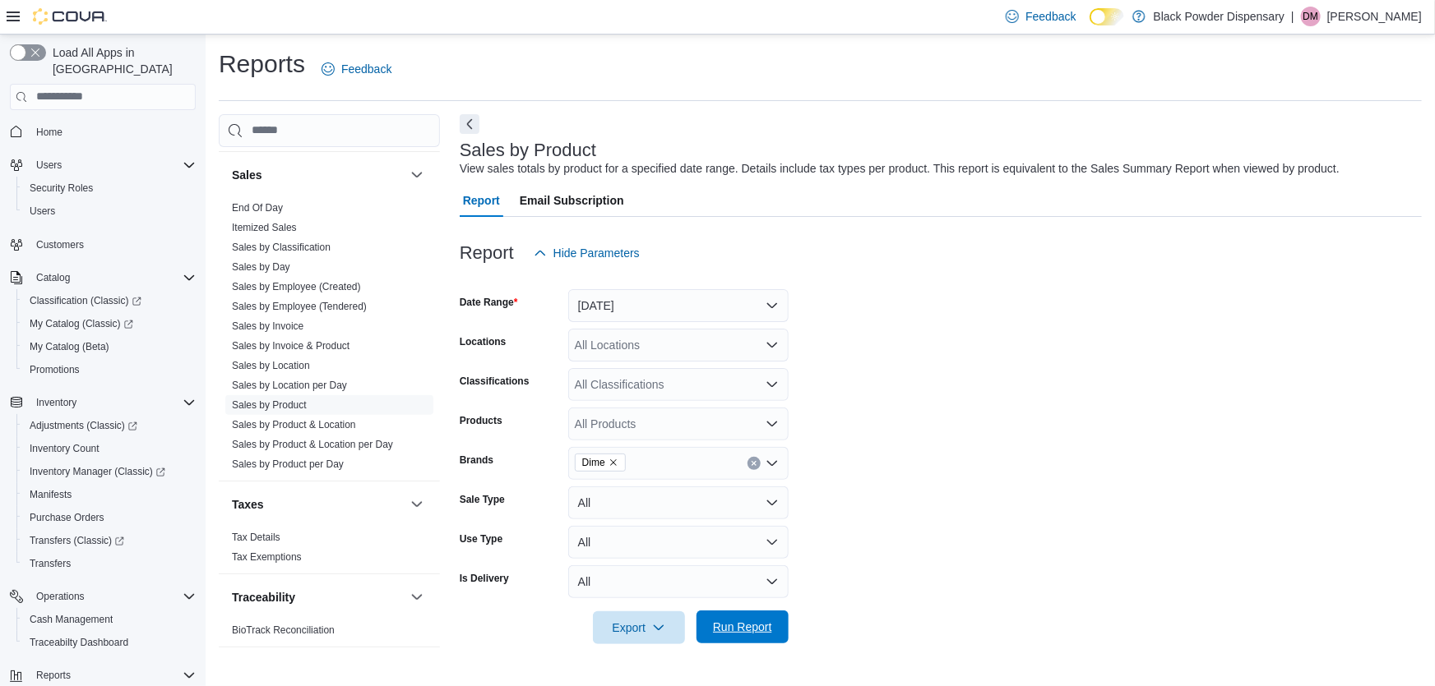
click at [761, 625] on span "Run Report" at bounding box center [742, 627] width 59 height 16
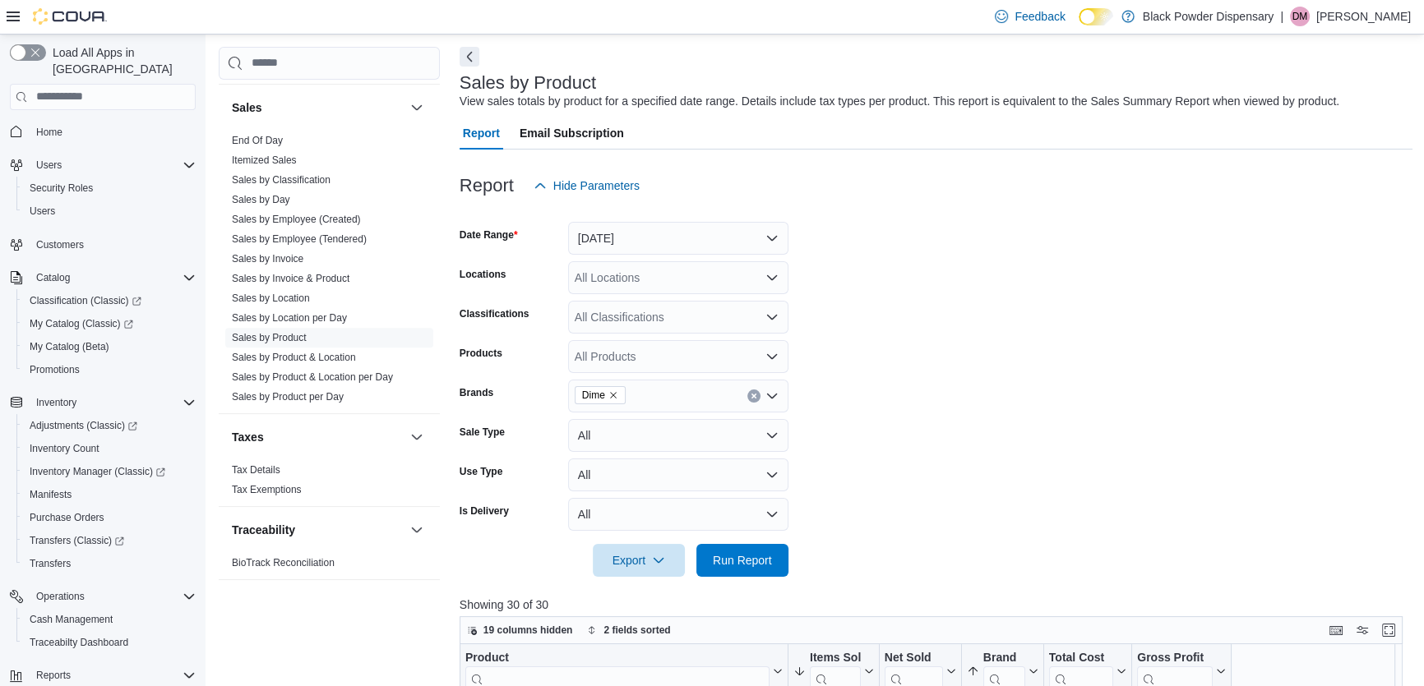
scroll to position [224, 0]
